Goal: Task Accomplishment & Management: Manage account settings

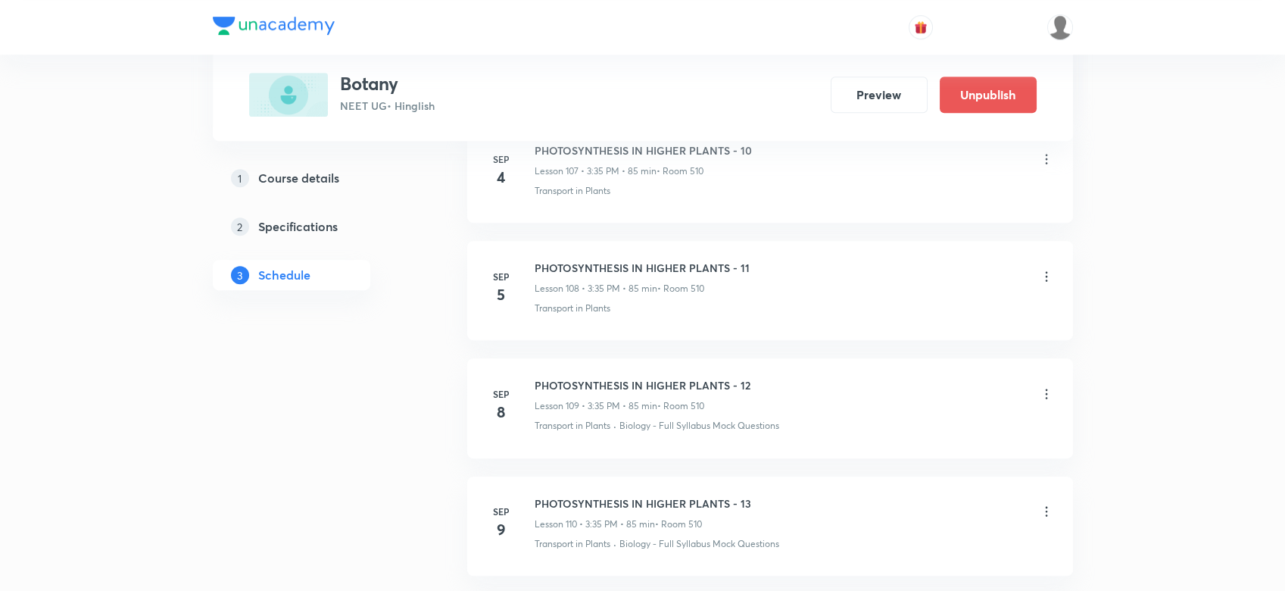
scroll to position [14549, 0]
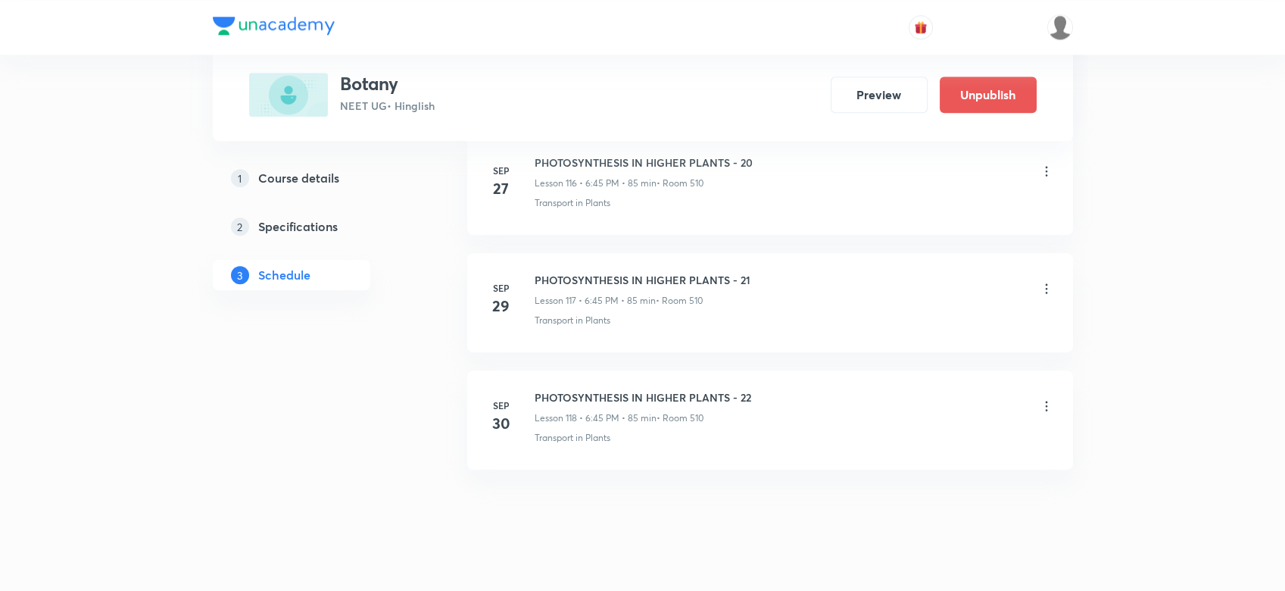
click at [1034, 389] on div "PHOTOSYNTHESIS IN HIGHER PLANTS - 22 Lesson 118 • 6:45 PM • 85 min • Room 510" at bounding box center [794, 407] width 519 height 36
click at [1050, 398] on icon at bounding box center [1046, 405] width 15 height 15
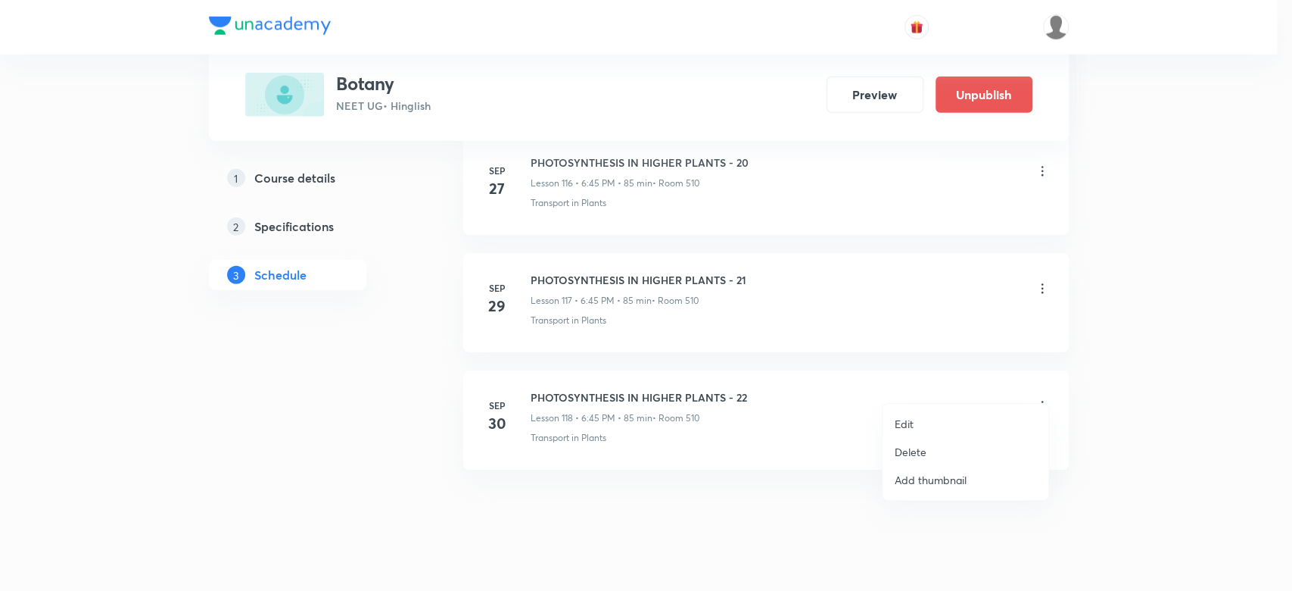
click at [918, 444] on p "Delete" at bounding box center [911, 452] width 32 height 16
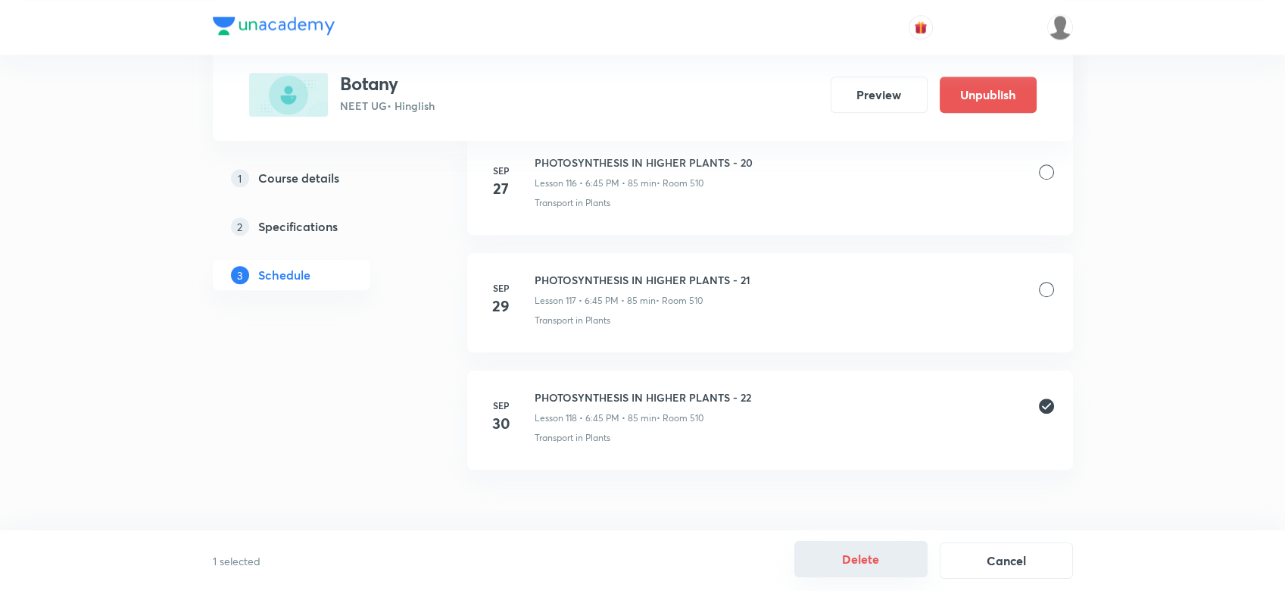
click at [838, 560] on button "Delete" at bounding box center [860, 559] width 133 height 36
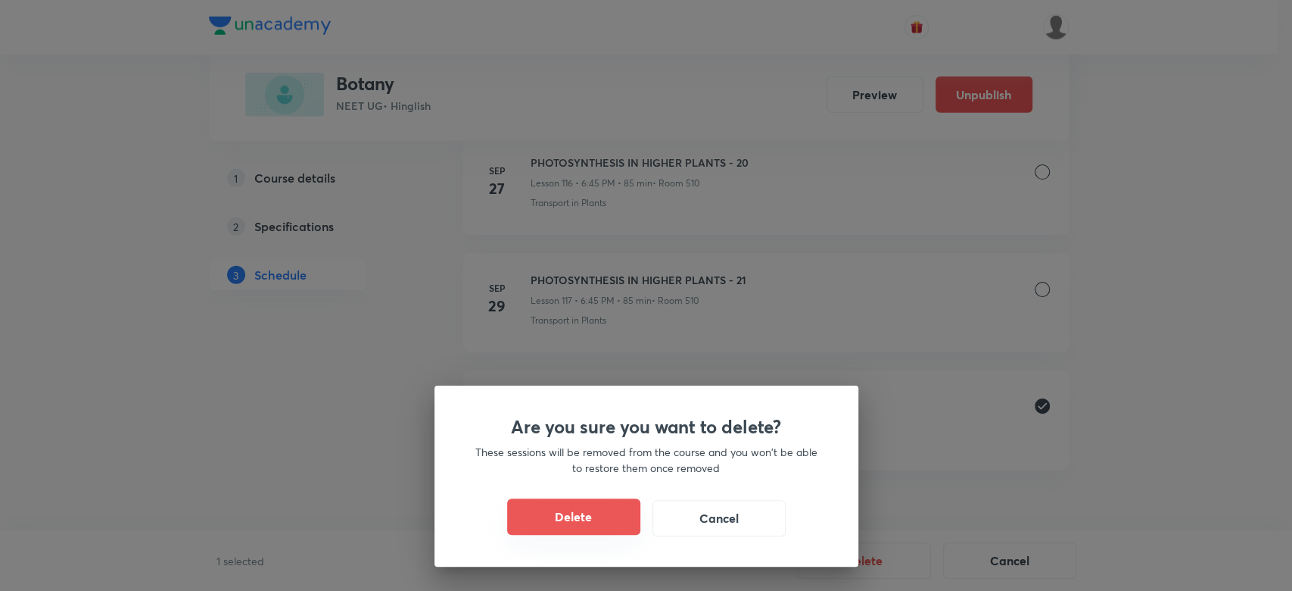
click at [527, 502] on button "Delete" at bounding box center [573, 516] width 133 height 36
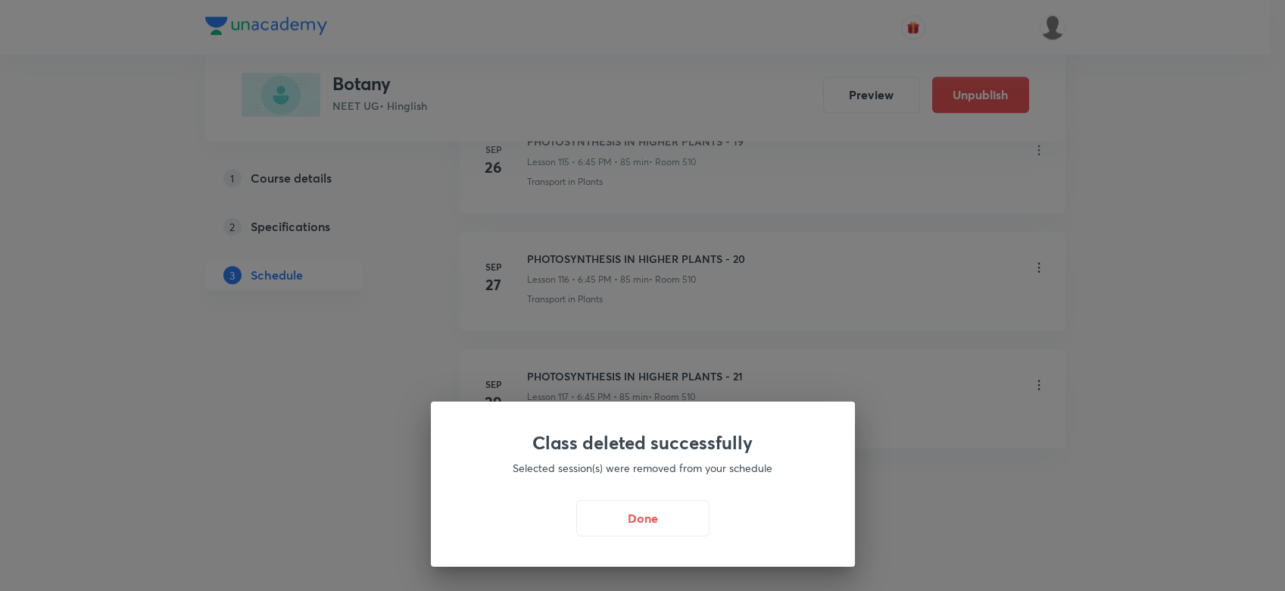
scroll to position [14431, 0]
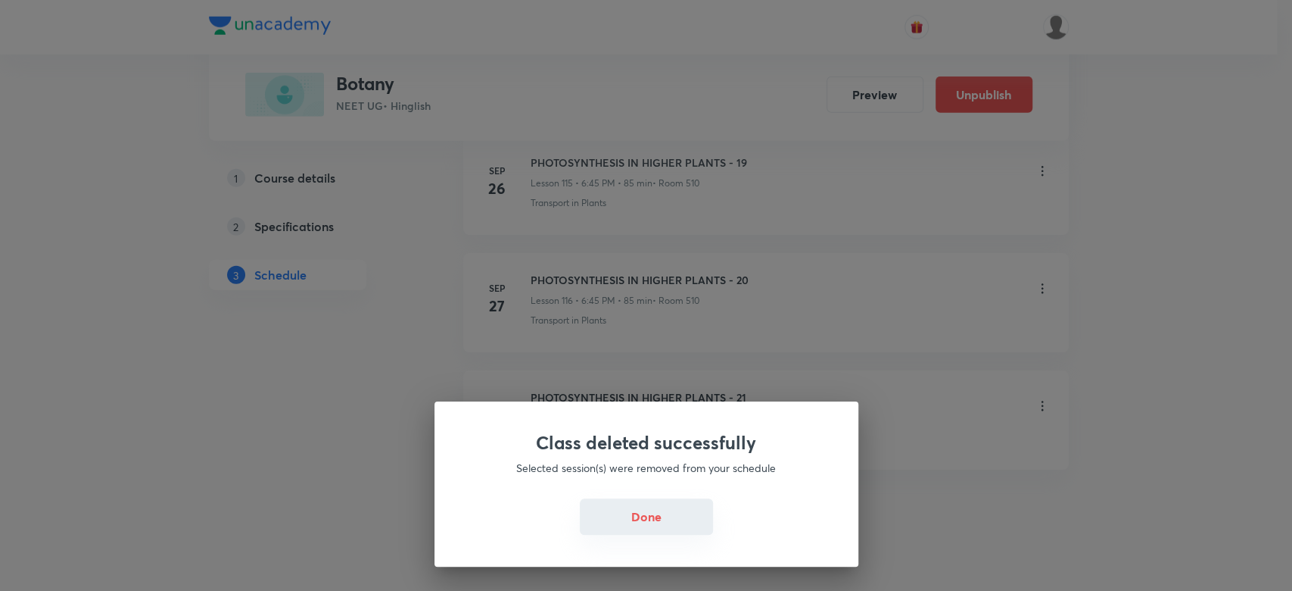
click at [637, 519] on button "Done" at bounding box center [646, 516] width 133 height 36
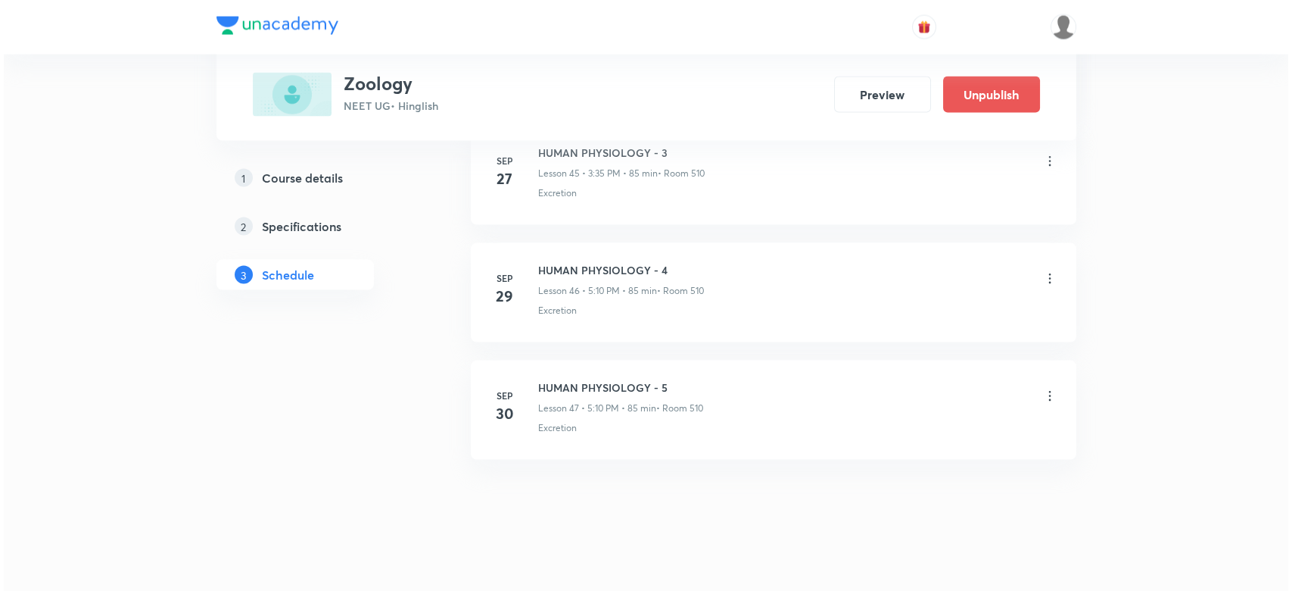
scroll to position [6227, 0]
click at [1051, 387] on icon at bounding box center [1046, 394] width 15 height 15
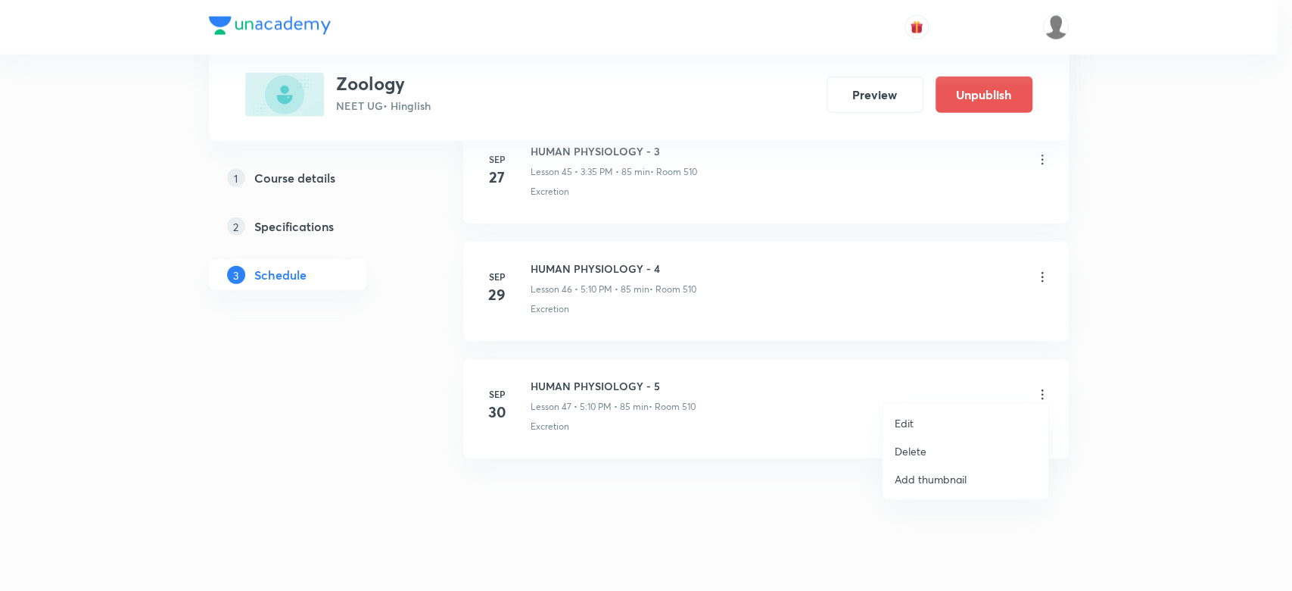
click at [896, 425] on p "Edit" at bounding box center [904, 423] width 19 height 16
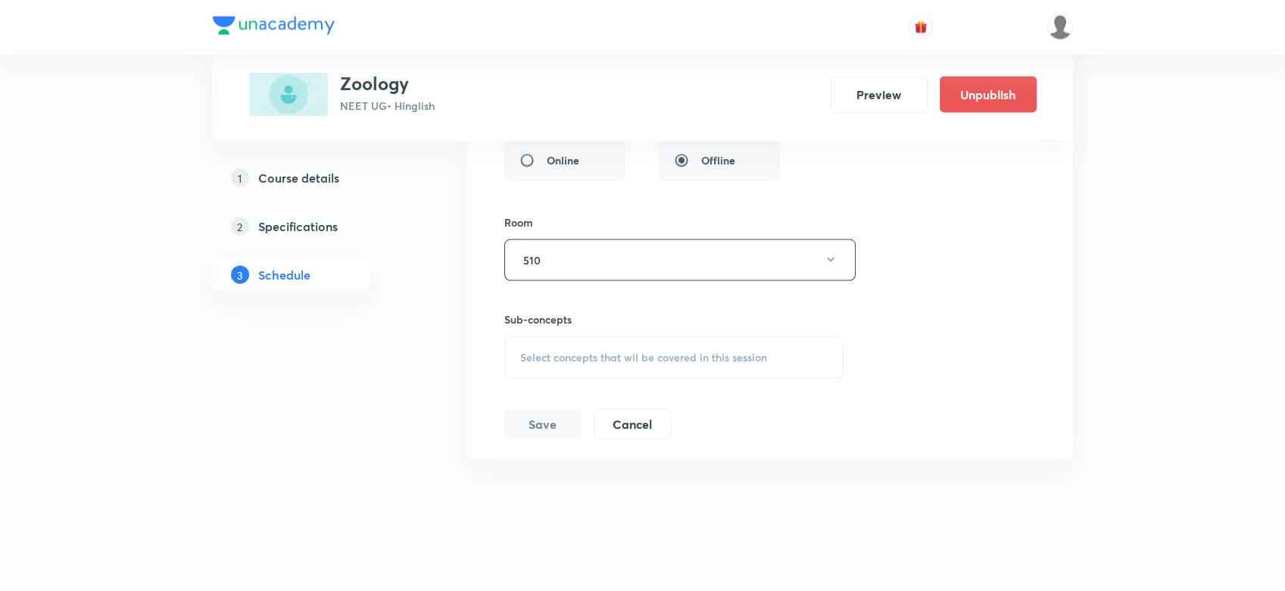
click at [568, 336] on div "Select concepts that wil be covered in this session" at bounding box center [674, 357] width 340 height 42
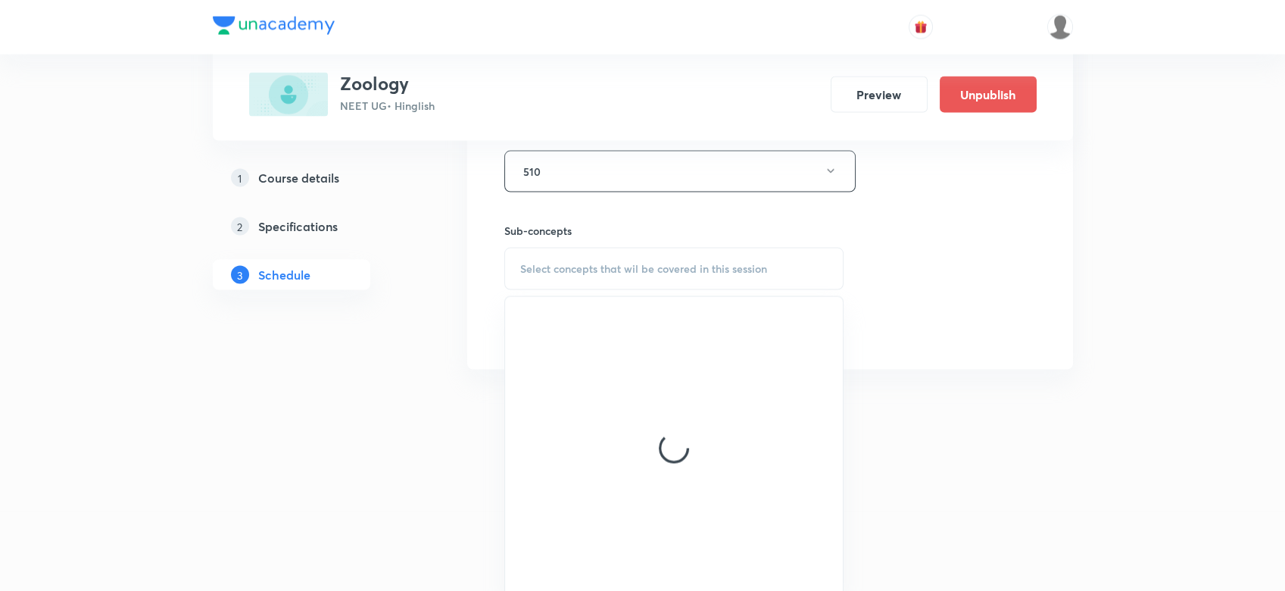
scroll to position [6184, 0]
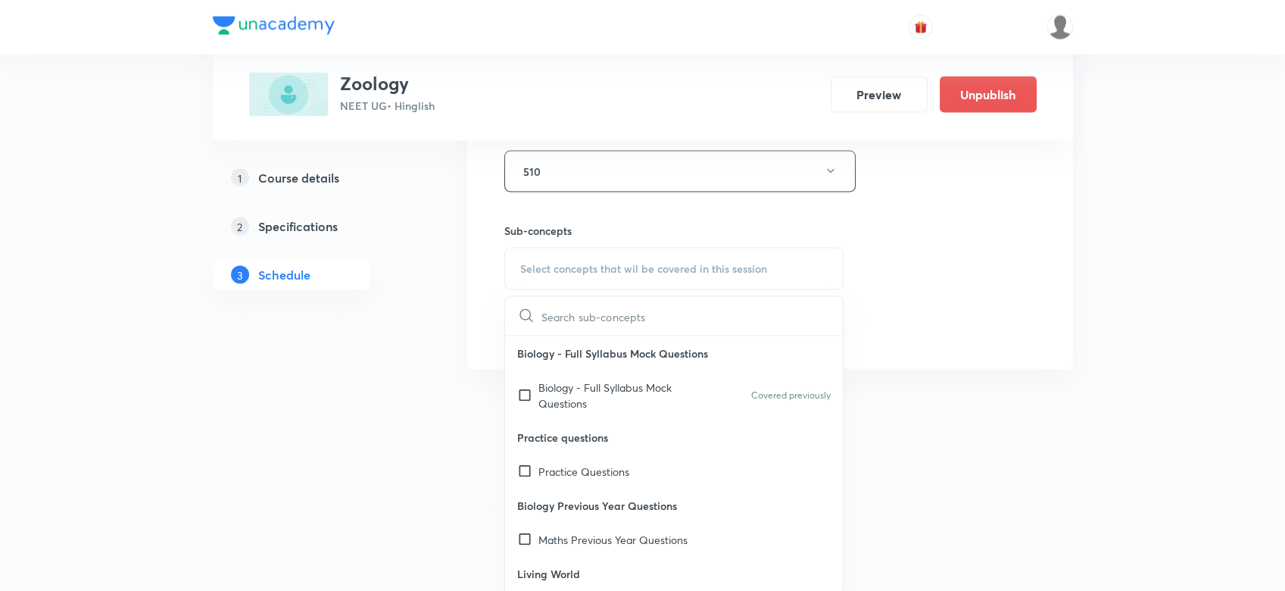
click at [561, 401] on p "Biology - Full Syllabus Mock Questions" at bounding box center [614, 395] width 153 height 32
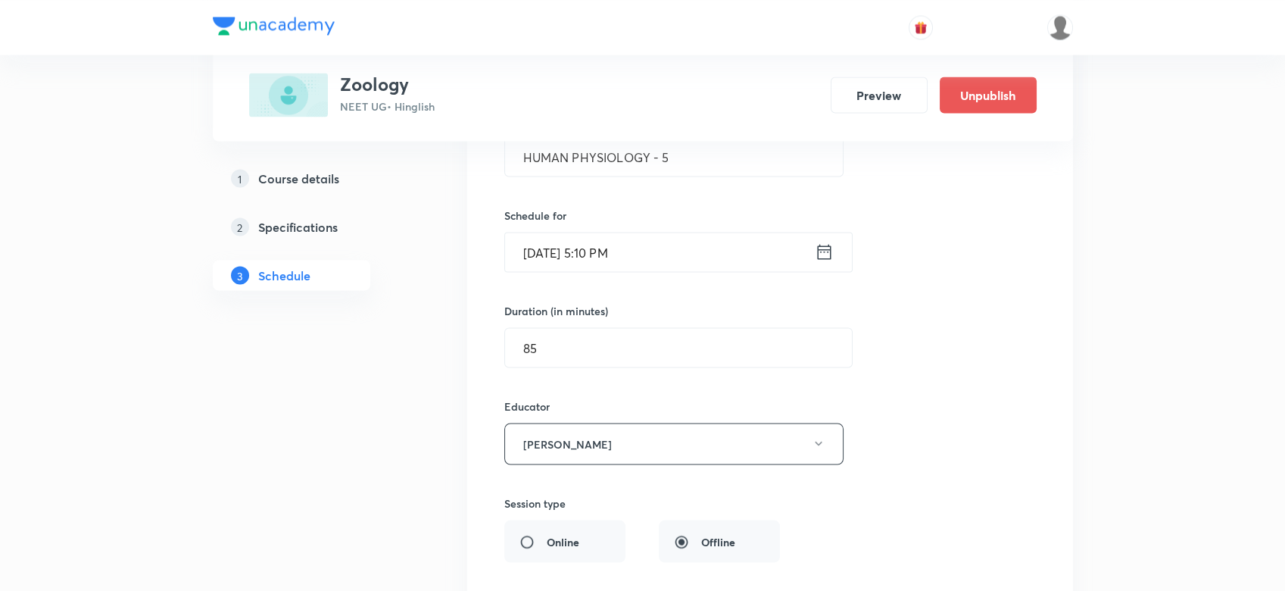
scroll to position [5713, 0]
click at [553, 345] on input "85" at bounding box center [678, 349] width 347 height 39
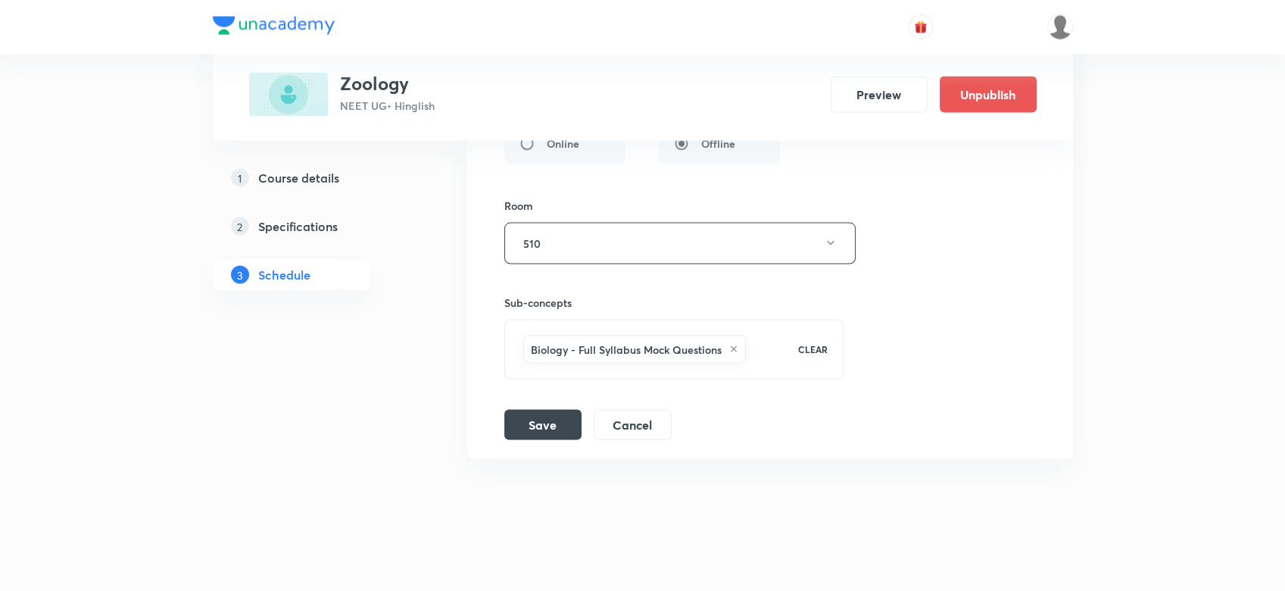
scroll to position [6113, 0]
type input "170"
click at [538, 407] on button "Save" at bounding box center [542, 422] width 77 height 30
